Goal: Find specific page/section: Find specific page/section

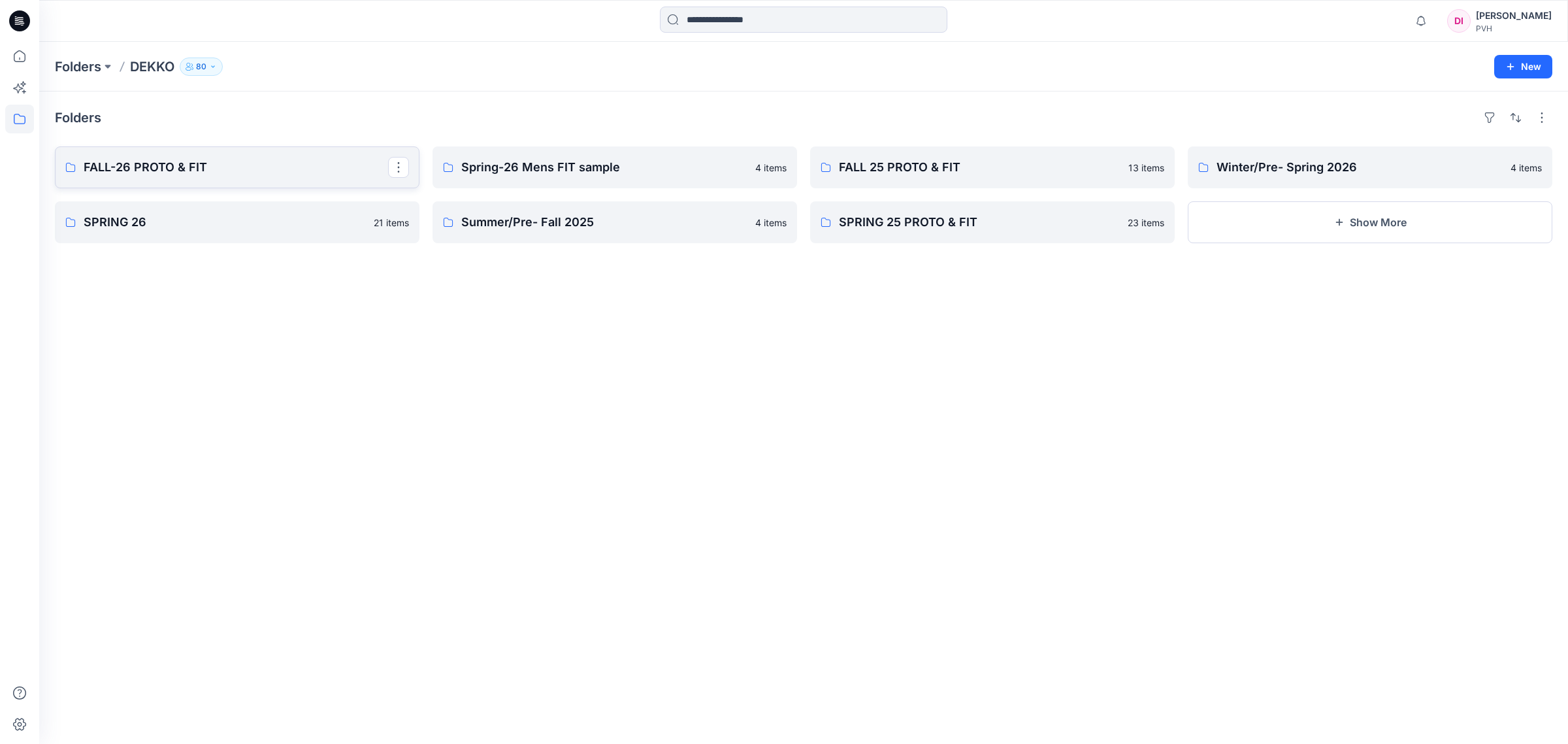
click at [247, 167] on p "FALL-26 PROTO & FIT" at bounding box center [235, 167] width 304 height 19
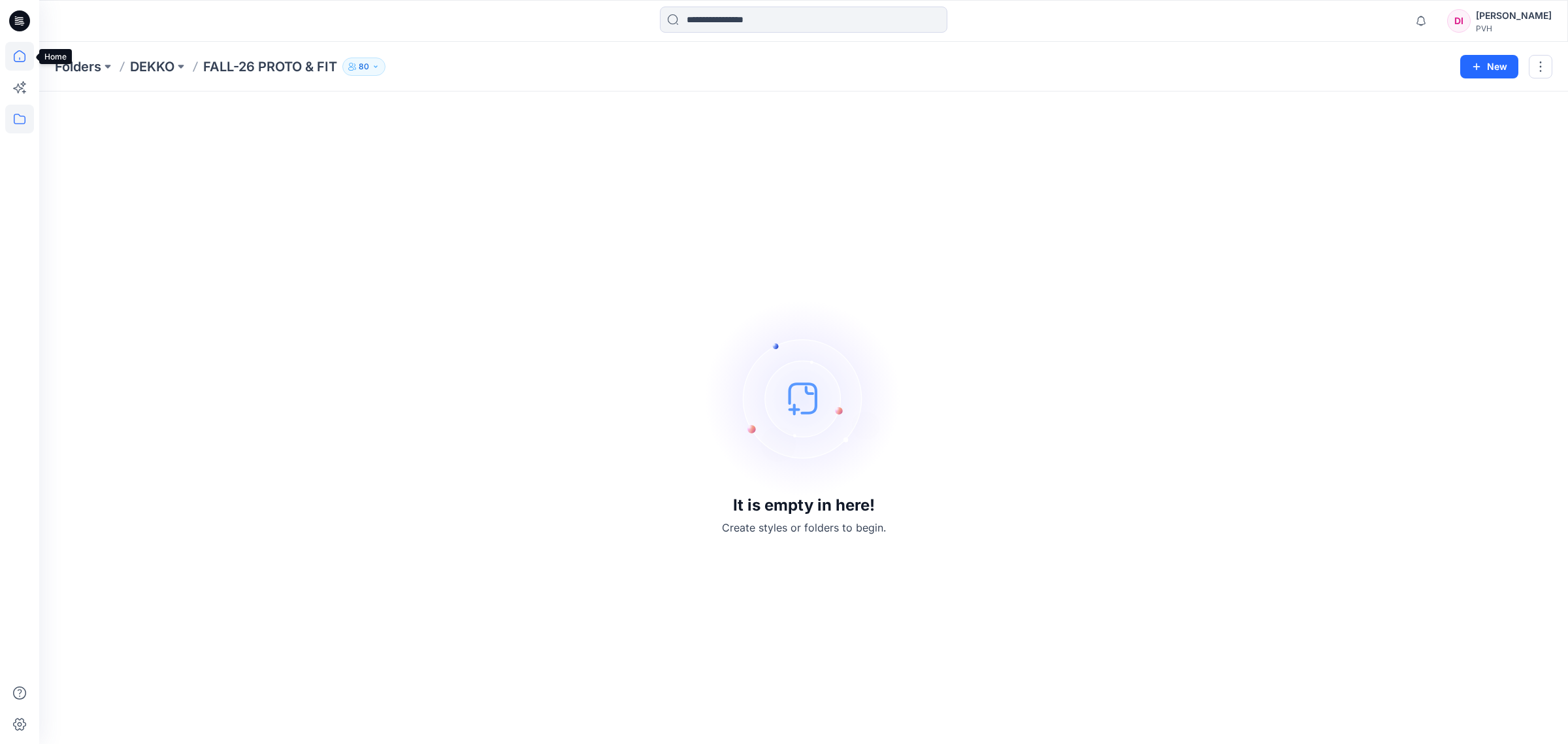
click at [14, 56] on icon at bounding box center [20, 56] width 12 height 12
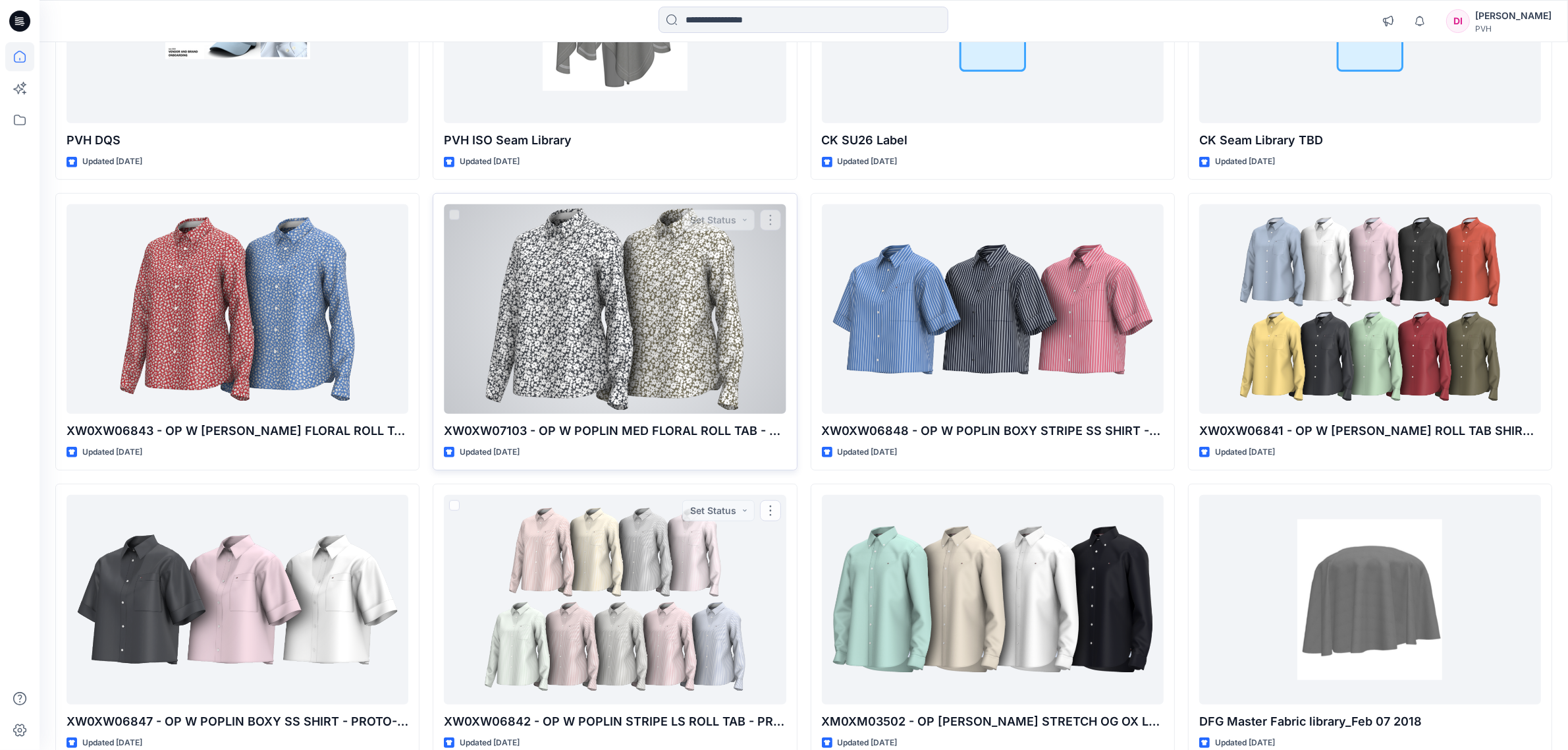
scroll to position [1145, 0]
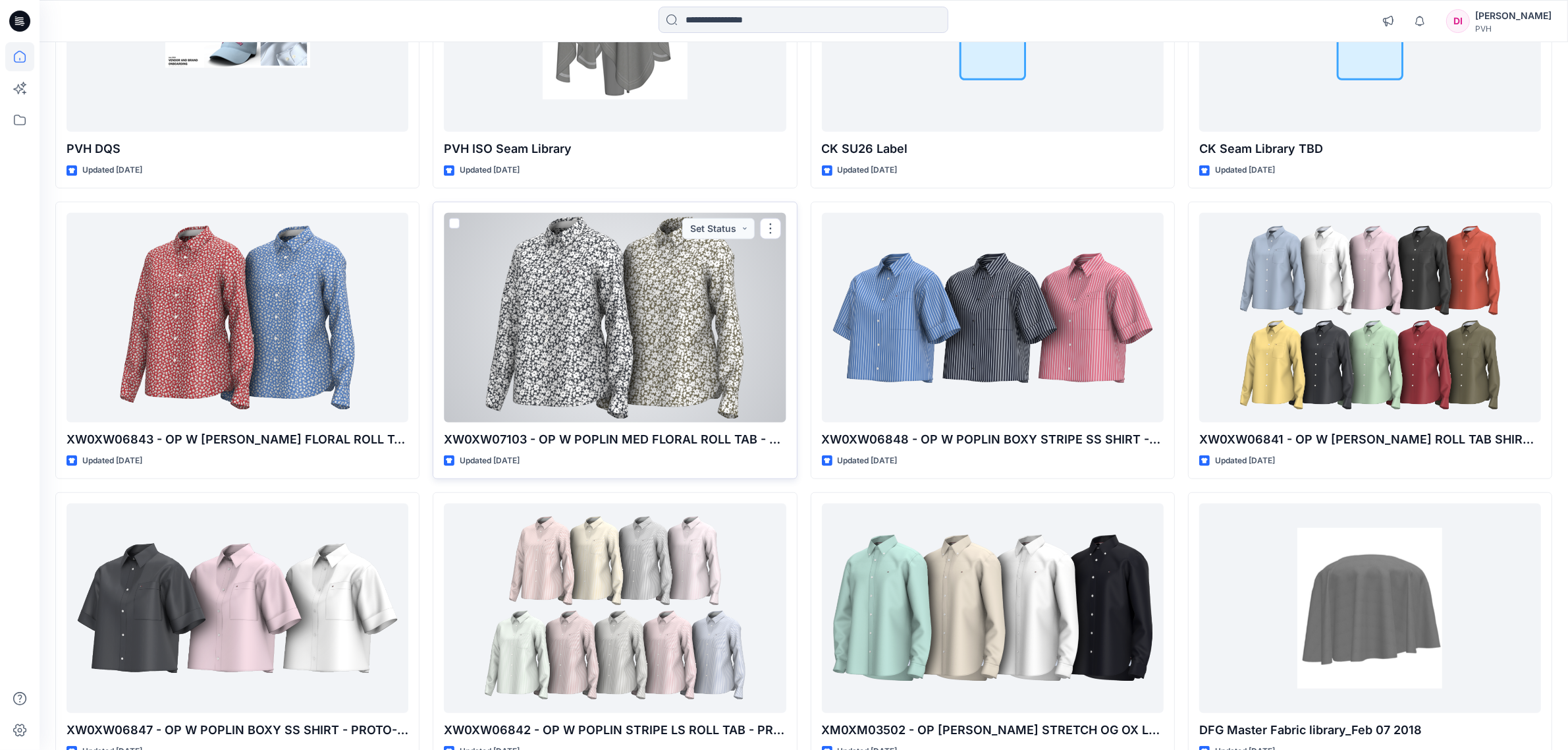
click at [667, 325] on div at bounding box center [615, 317] width 342 height 210
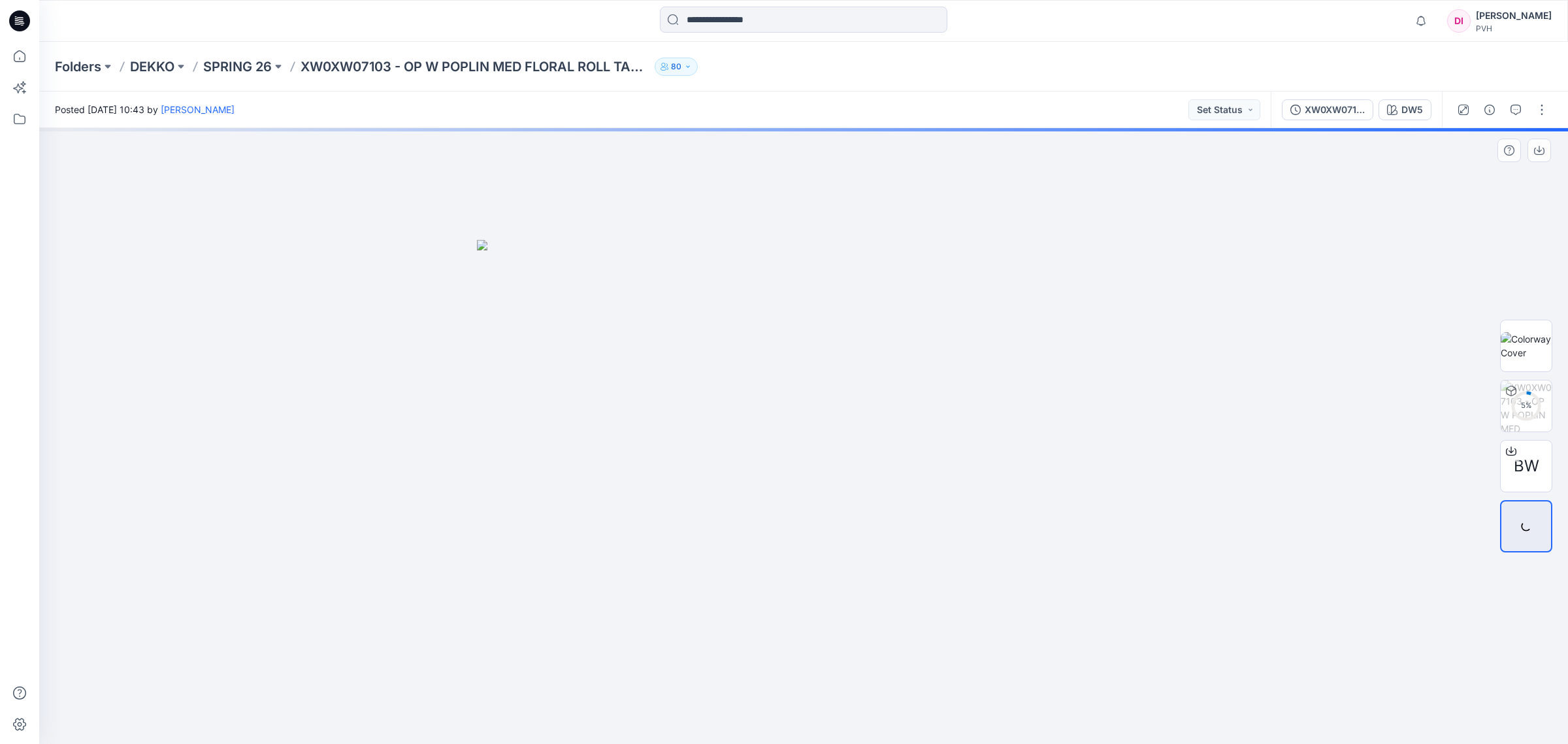
click at [700, 361] on img at bounding box center [804, 492] width 653 height 504
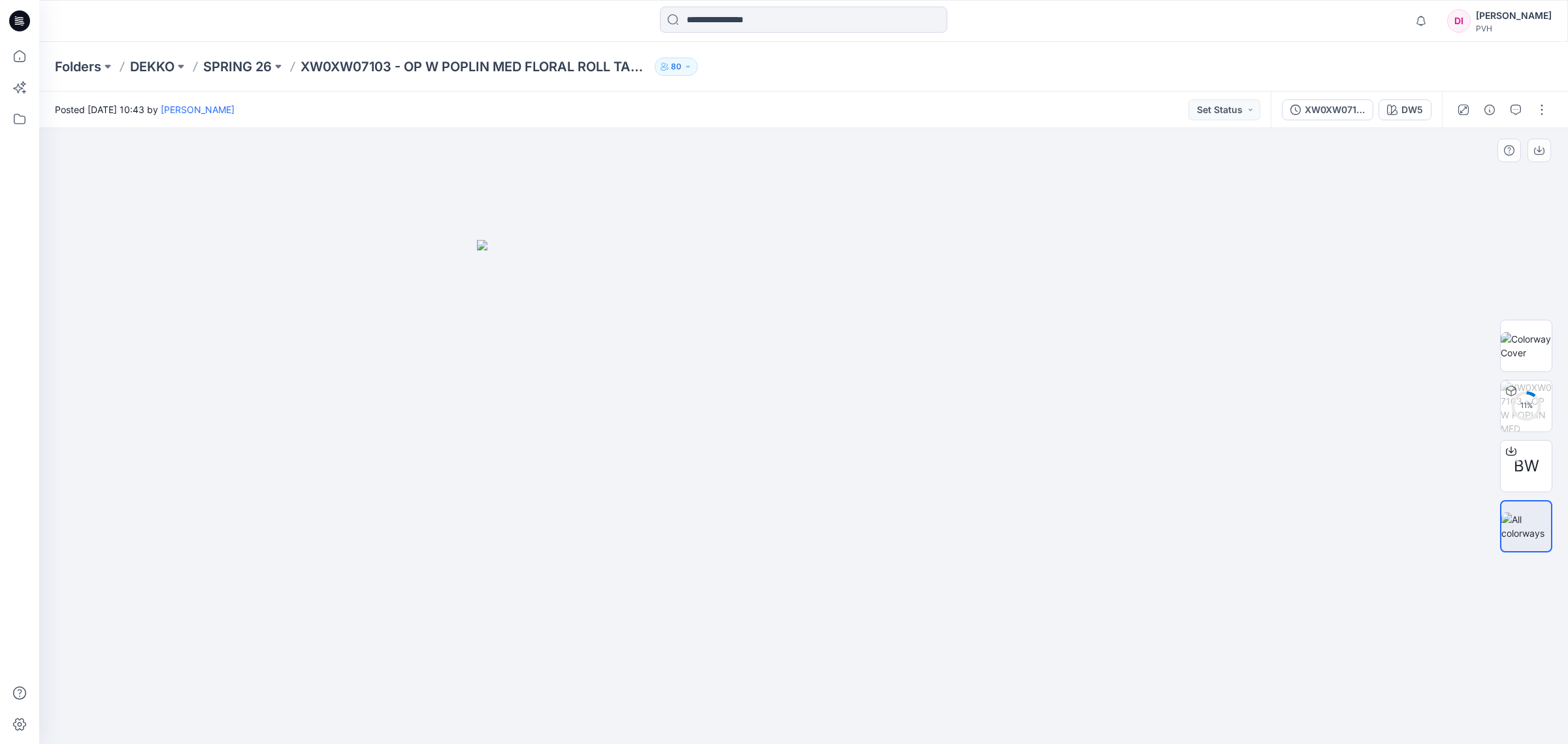
click at [734, 389] on img at bounding box center [804, 492] width 653 height 504
click at [915, 400] on img at bounding box center [804, 492] width 653 height 504
drag, startPoint x: 877, startPoint y: 494, endPoint x: 959, endPoint y: 407, distance: 119.6
click at [977, 407] on img at bounding box center [804, 492] width 653 height 504
click at [1532, 343] on img at bounding box center [1526, 346] width 51 height 27
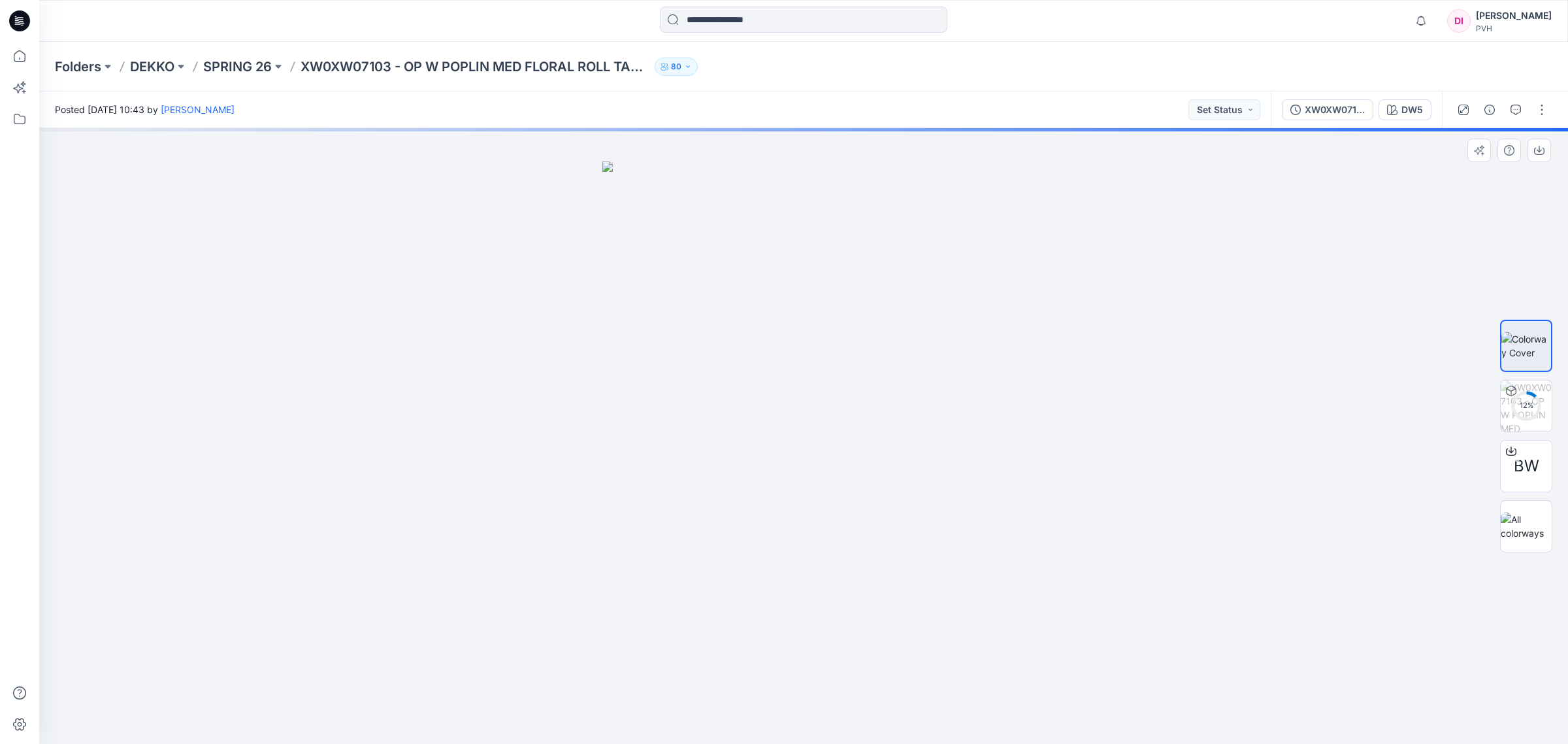
click at [806, 299] on img at bounding box center [804, 452] width 403 height 583
drag, startPoint x: 841, startPoint y: 236, endPoint x: 986, endPoint y: 231, distance: 145.1
click at [986, 231] on img at bounding box center [804, 452] width 403 height 583
click at [835, 341] on img at bounding box center [804, 452] width 403 height 583
click at [859, 335] on img at bounding box center [804, 452] width 403 height 583
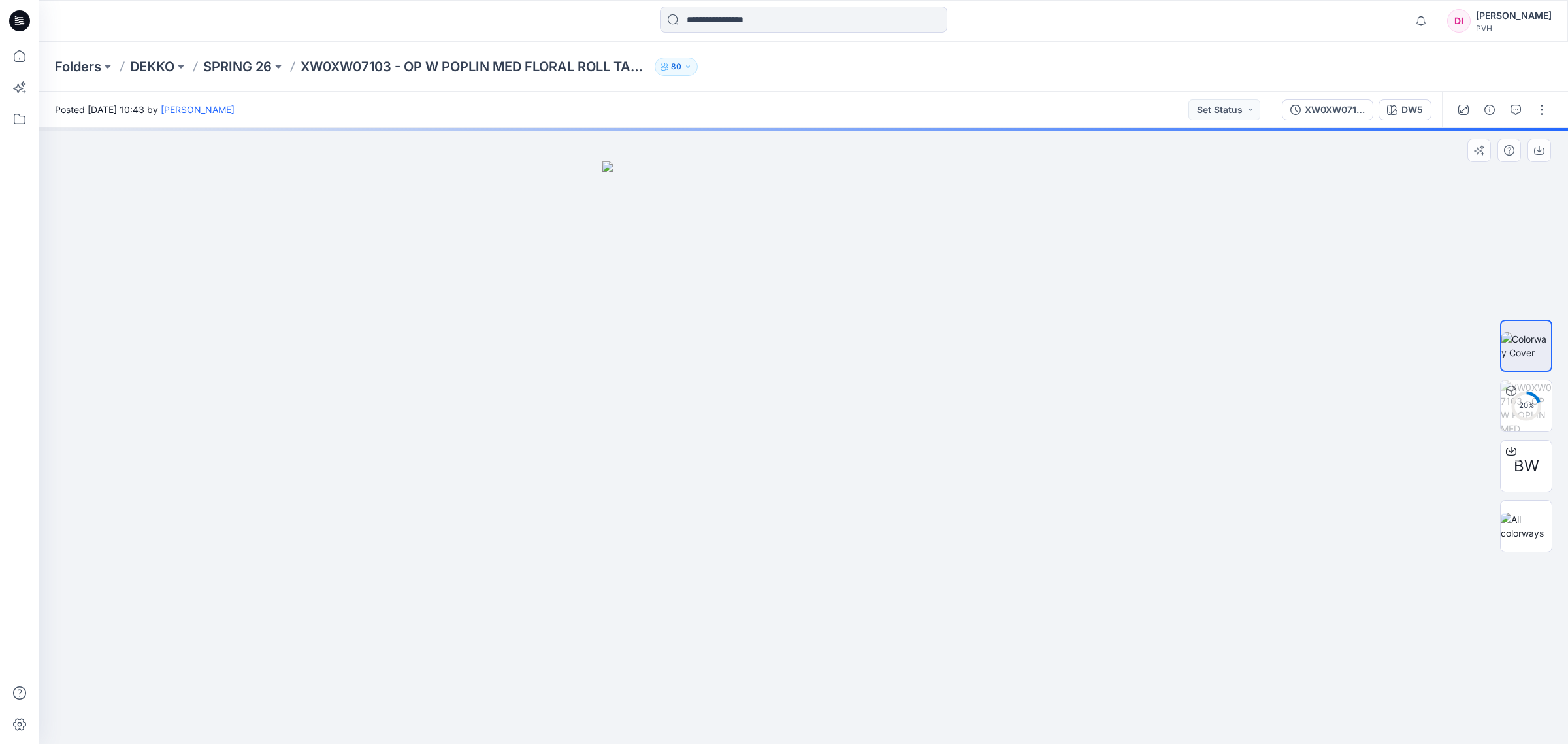
click at [829, 400] on img at bounding box center [804, 452] width 403 height 583
click at [864, 402] on img at bounding box center [804, 452] width 403 height 583
drag, startPoint x: 818, startPoint y: 380, endPoint x: 337, endPoint y: 342, distance: 482.5
click at [337, 342] on div at bounding box center [804, 436] width 1529 height 617
drag, startPoint x: 776, startPoint y: 406, endPoint x: 664, endPoint y: 409, distance: 112.0
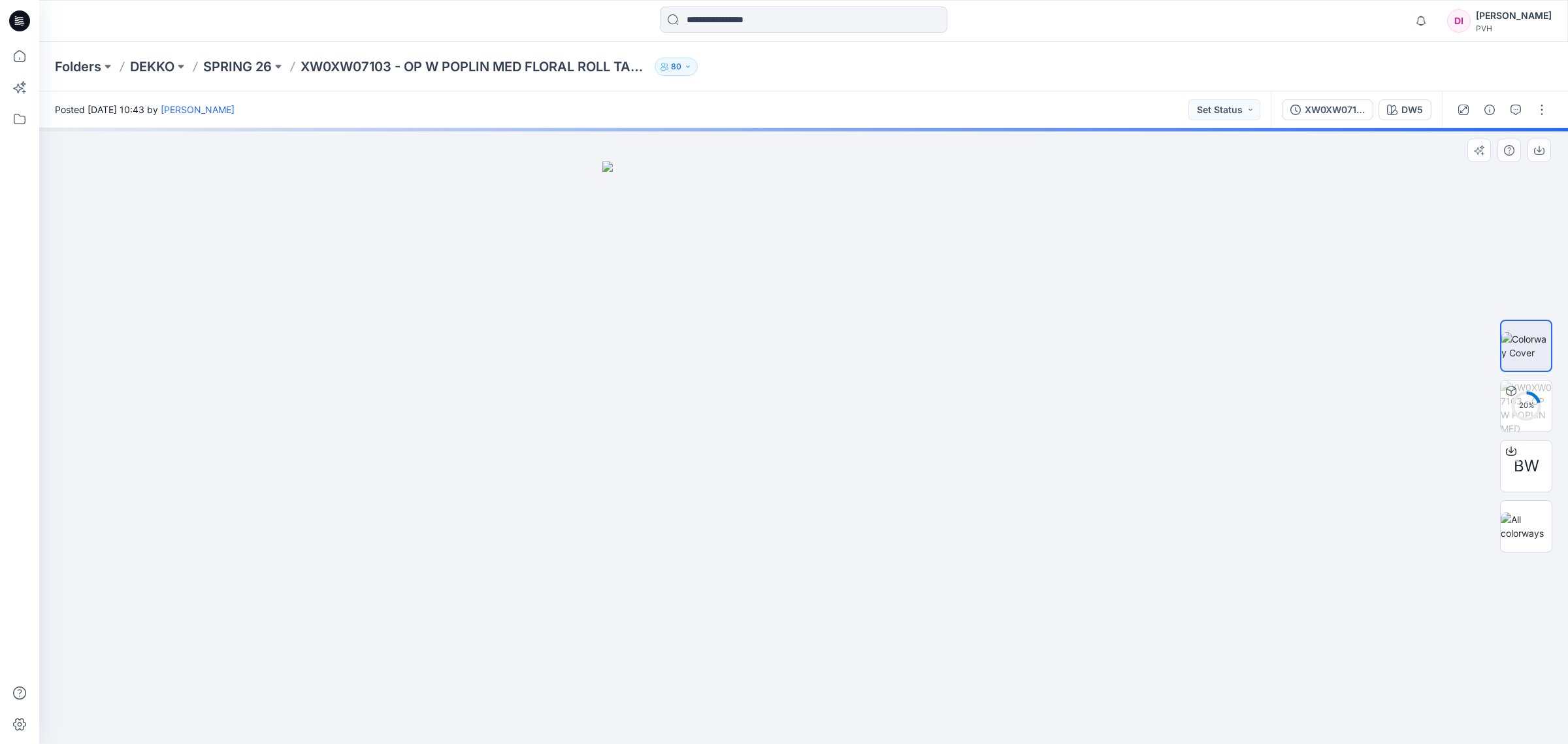
click at [654, 409] on img at bounding box center [804, 452] width 403 height 583
drag, startPoint x: 818, startPoint y: 414, endPoint x: 1094, endPoint y: 401, distance: 276.3
click at [1094, 401] on div at bounding box center [804, 436] width 1529 height 617
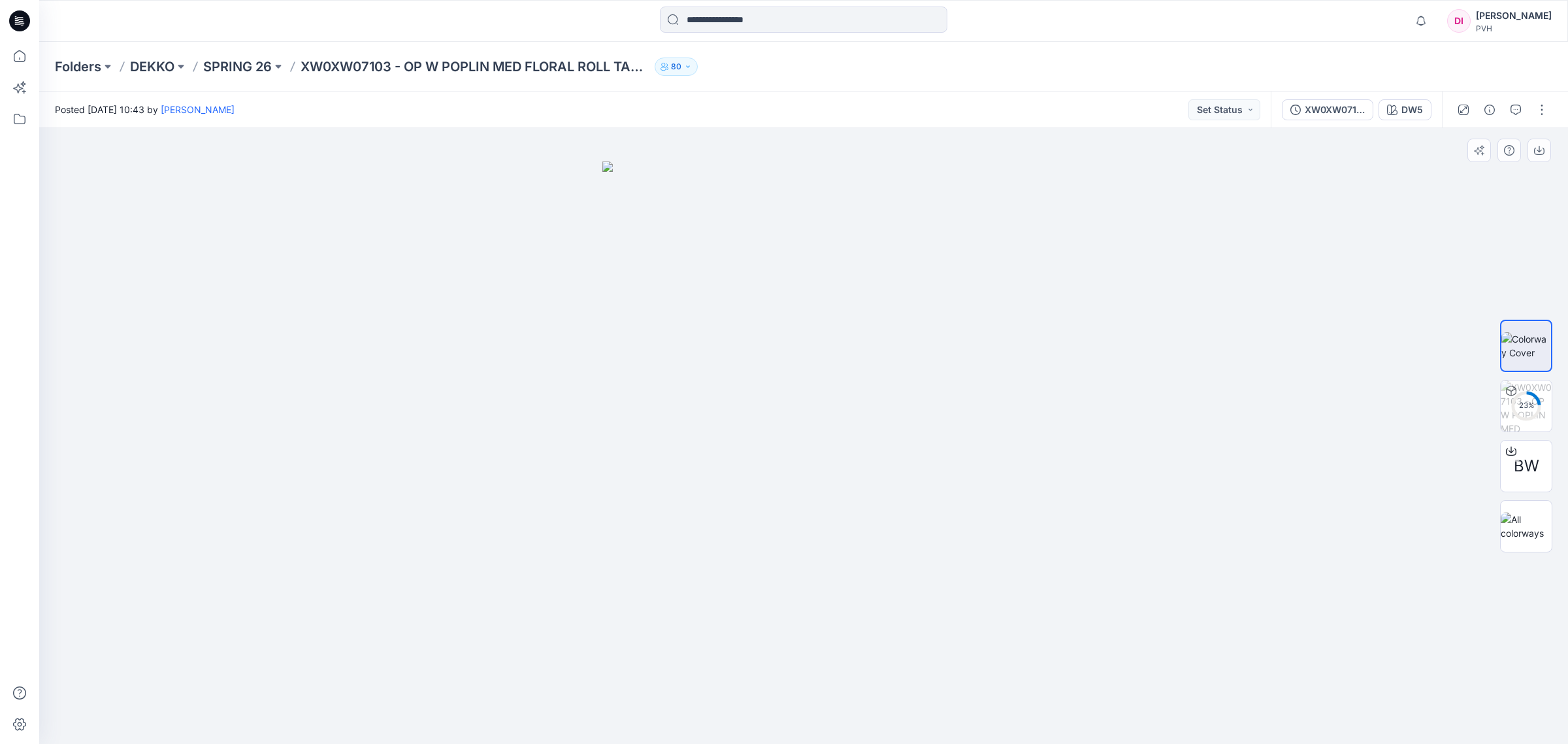
click at [851, 372] on img at bounding box center [804, 452] width 403 height 583
drag, startPoint x: 863, startPoint y: 381, endPoint x: 845, endPoint y: 321, distance: 62.6
click at [676, 296] on img at bounding box center [804, 452] width 403 height 583
drag, startPoint x: 910, startPoint y: 377, endPoint x: 736, endPoint y: 378, distance: 174.0
click at [736, 378] on img at bounding box center [804, 452] width 403 height 583
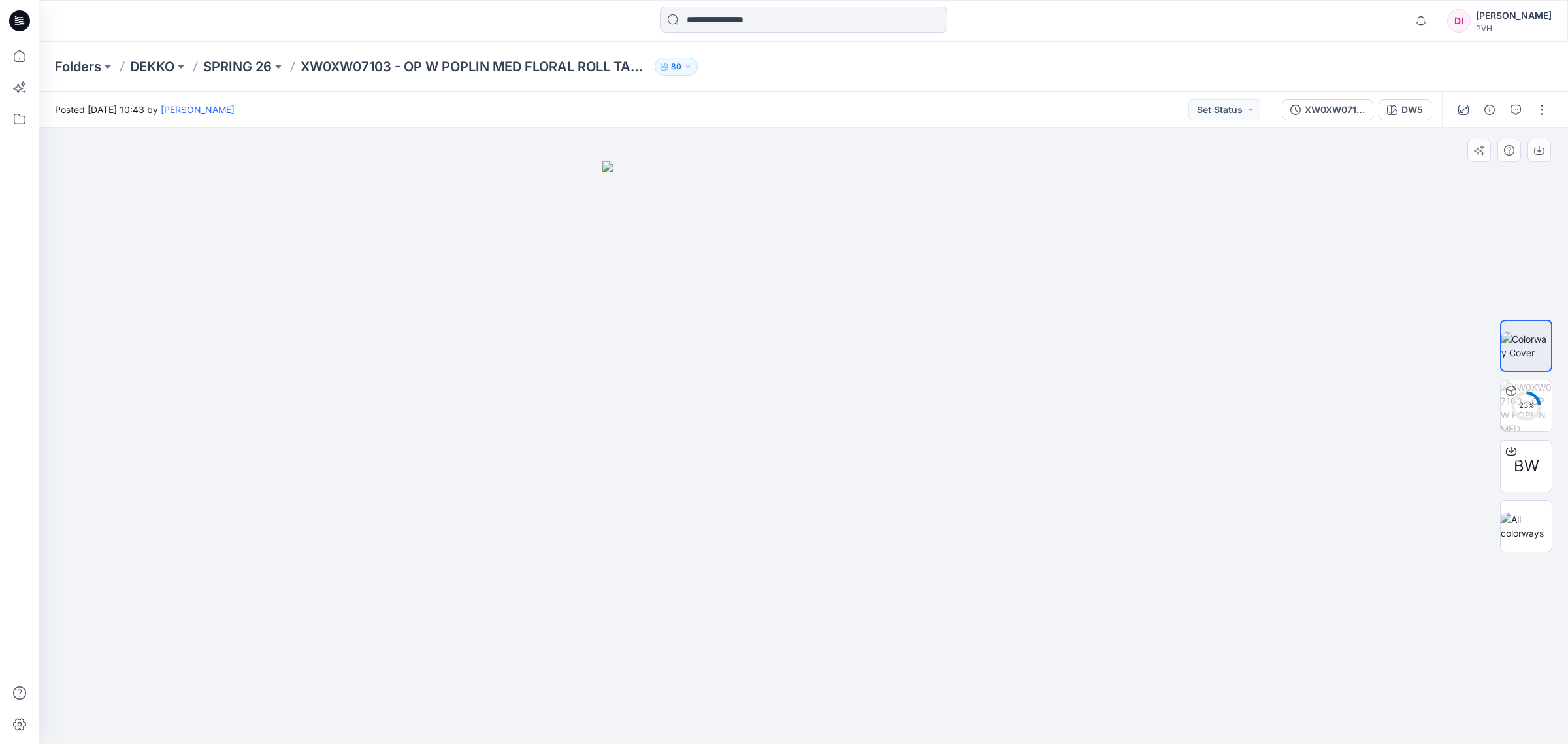
drag, startPoint x: 817, startPoint y: 407, endPoint x: 729, endPoint y: 301, distance: 137.8
click at [729, 301] on img at bounding box center [804, 452] width 403 height 583
drag, startPoint x: 821, startPoint y: 224, endPoint x: 696, endPoint y: 231, distance: 125.2
click at [696, 231] on img at bounding box center [804, 452] width 403 height 583
click at [834, 260] on img at bounding box center [804, 452] width 403 height 583
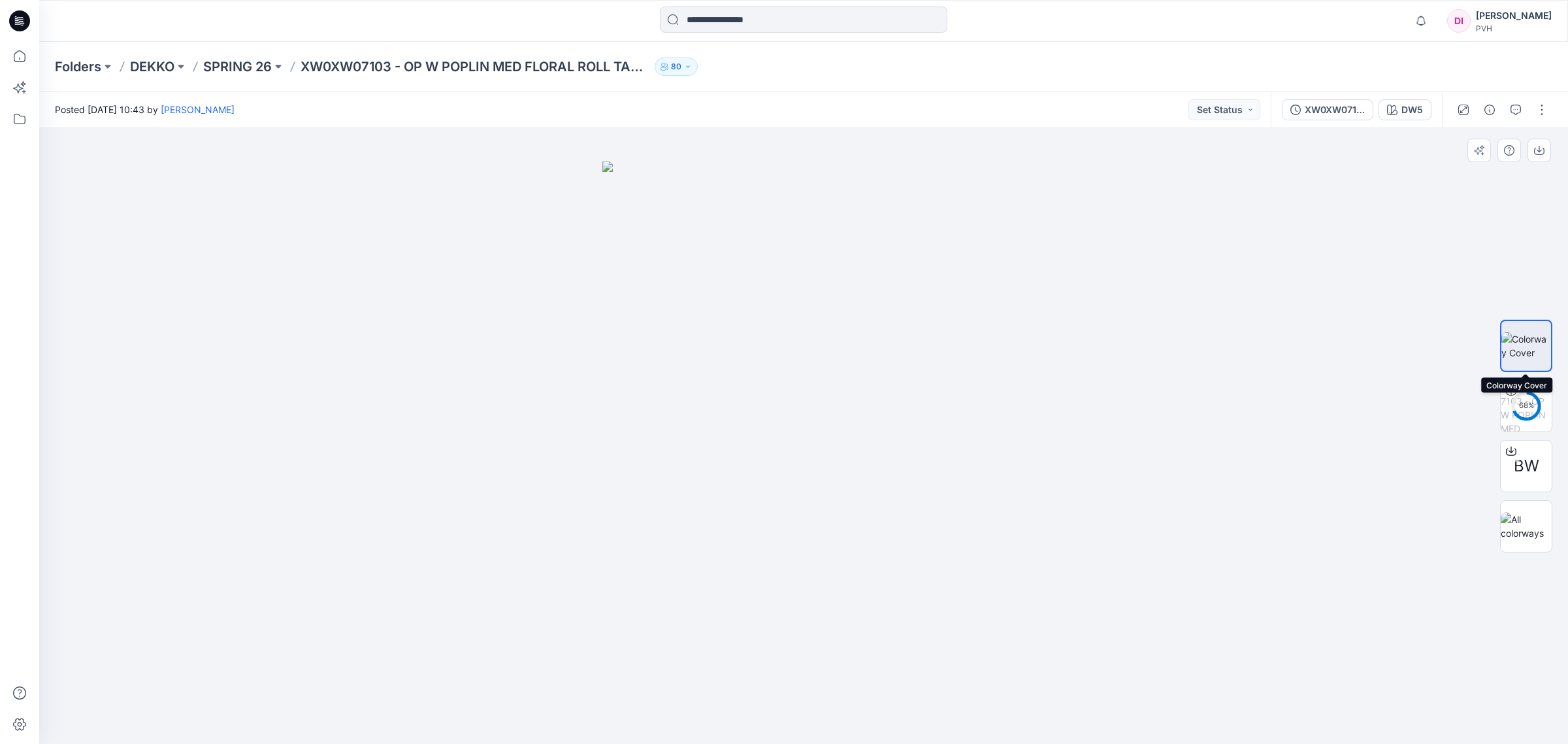
click at [1530, 348] on img at bounding box center [1526, 346] width 50 height 27
click at [1517, 348] on img at bounding box center [1526, 346] width 50 height 27
click at [1540, 393] on icon at bounding box center [1526, 406] width 31 height 31
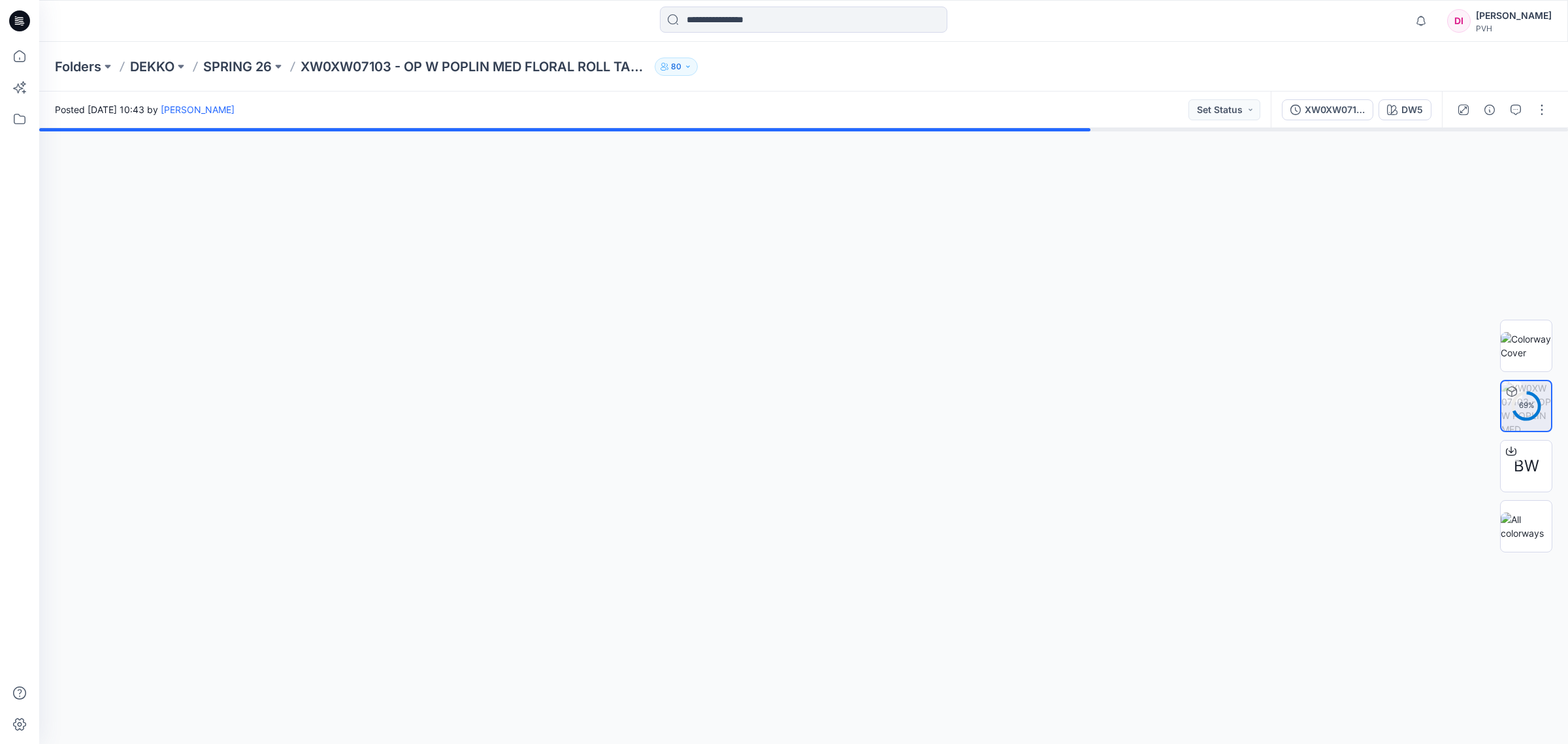
drag, startPoint x: 784, startPoint y: 417, endPoint x: 578, endPoint y: 394, distance: 207.3
click at [578, 394] on div at bounding box center [804, 436] width 1529 height 616
drag, startPoint x: 243, startPoint y: 343, endPoint x: 991, endPoint y: 377, distance: 748.8
click at [991, 377] on div at bounding box center [804, 436] width 1529 height 616
click at [853, 343] on div at bounding box center [804, 436] width 1529 height 616
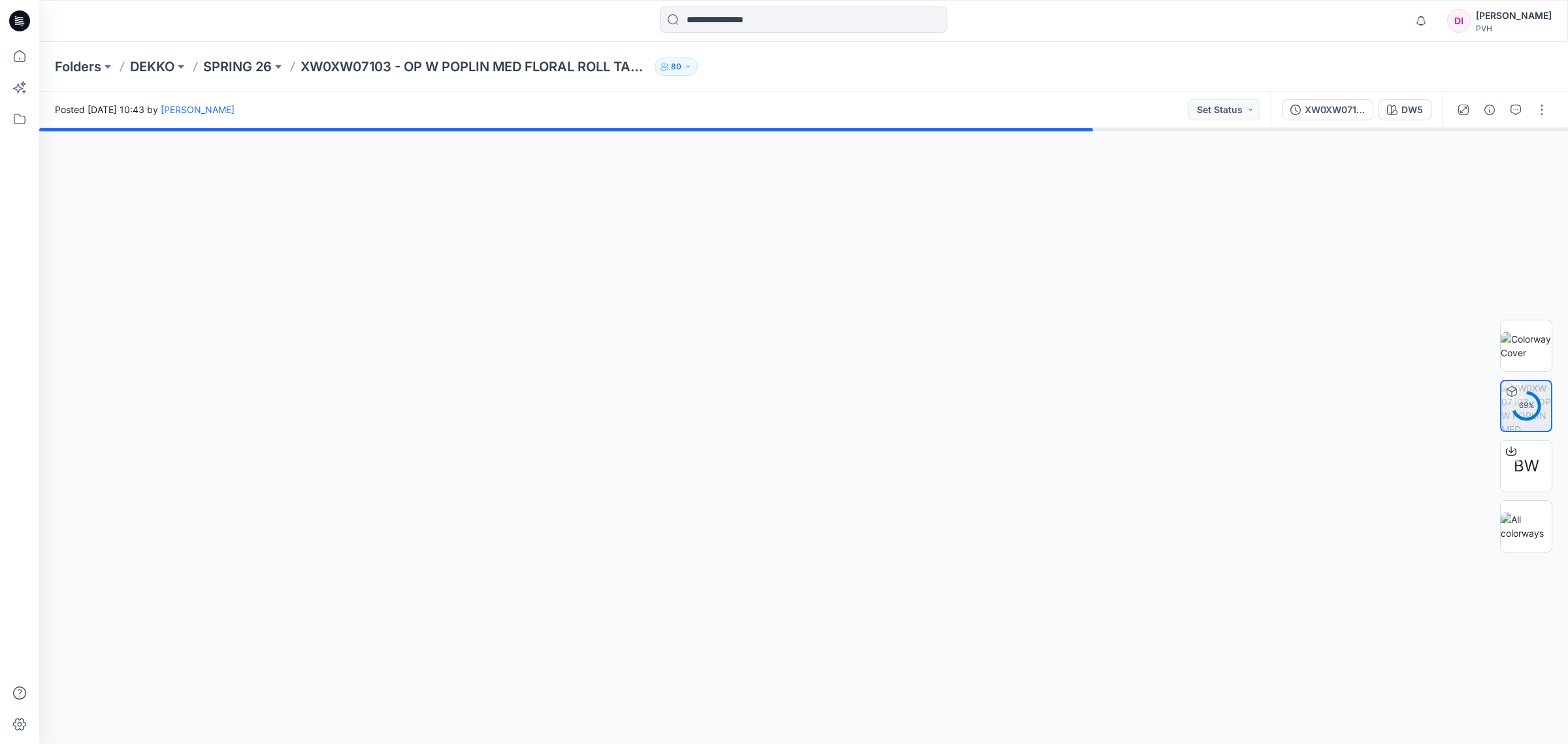
click at [848, 344] on div at bounding box center [804, 436] width 1529 height 616
click at [847, 347] on div at bounding box center [804, 436] width 1529 height 616
click at [1511, 107] on icon "button" at bounding box center [1515, 110] width 10 height 10
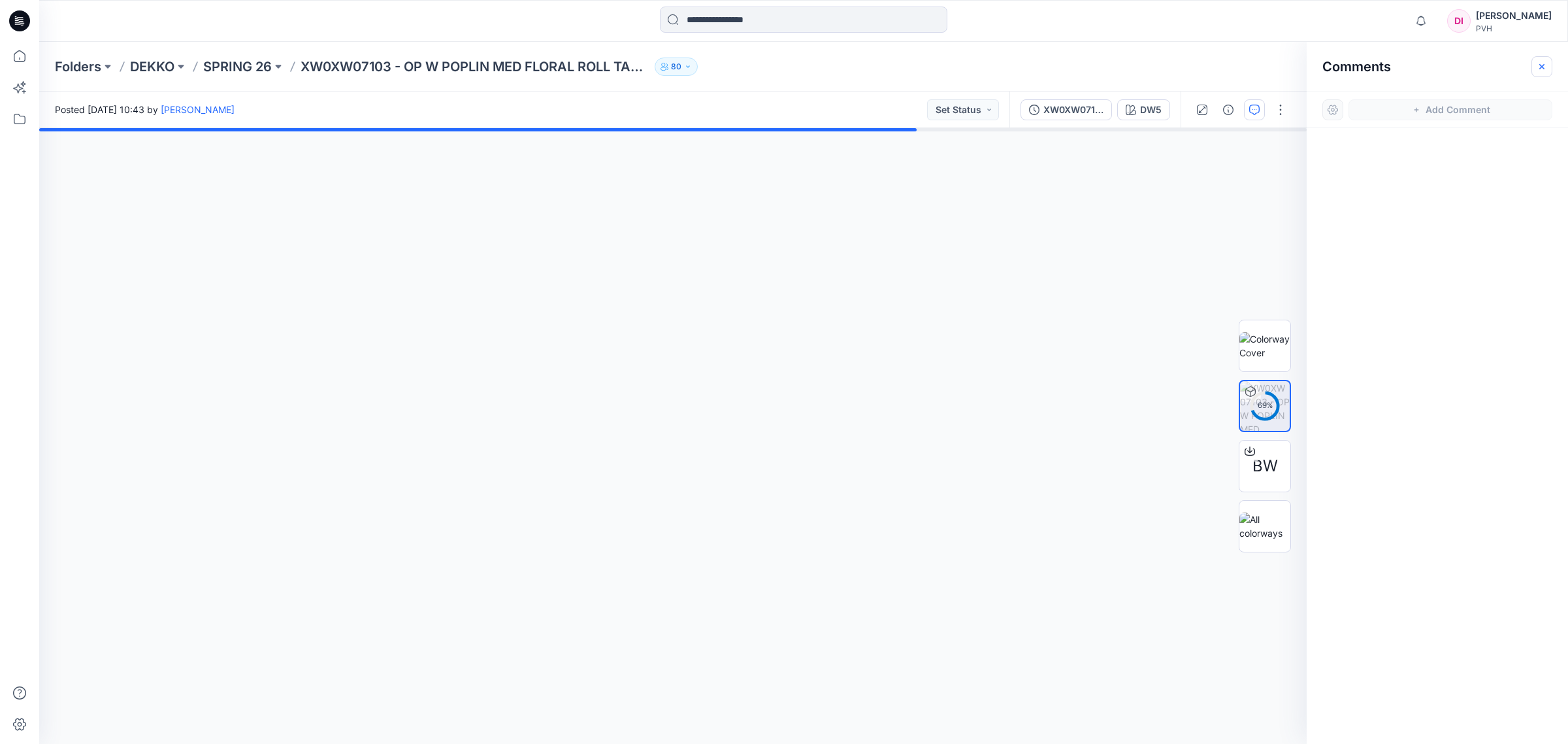
click at [1547, 64] on icon "button" at bounding box center [1542, 67] width 10 height 10
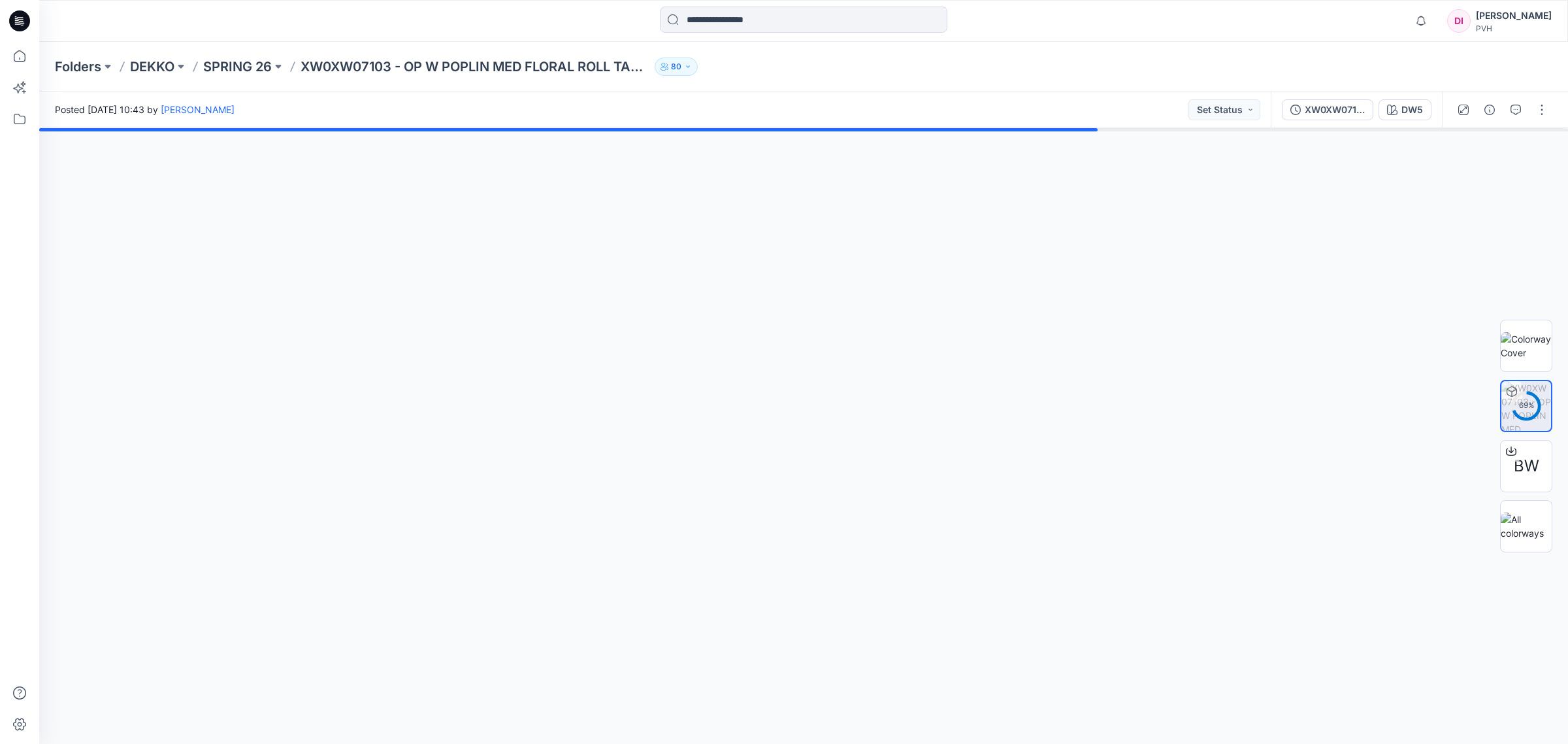
click at [1298, 305] on div at bounding box center [804, 436] width 1529 height 616
